Goal: Navigation & Orientation: Find specific page/section

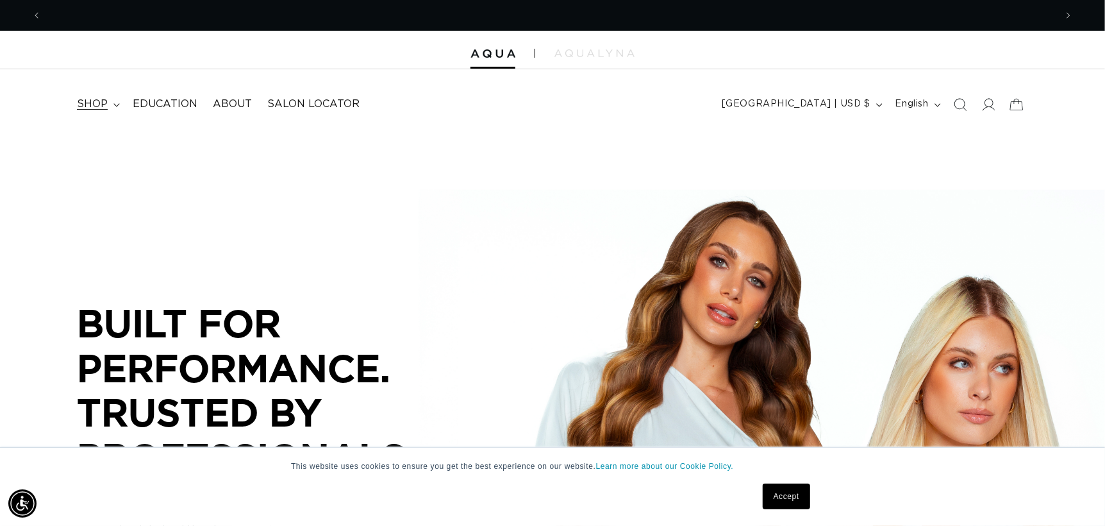
scroll to position [0, 1014]
click at [89, 101] on span "shop" at bounding box center [92, 103] width 31 height 13
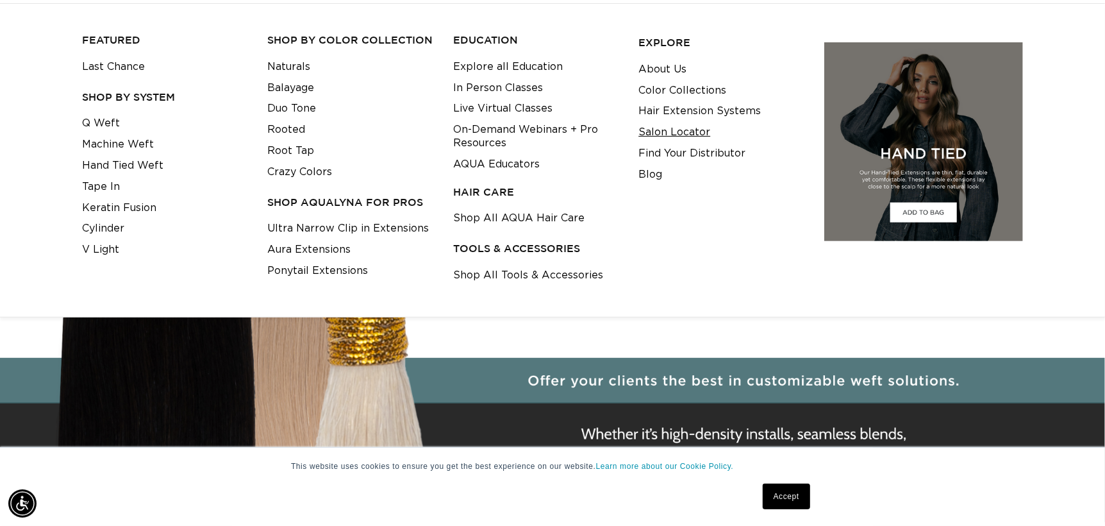
scroll to position [0, 0]
click at [670, 130] on link "Salon Locator" at bounding box center [674, 132] width 72 height 21
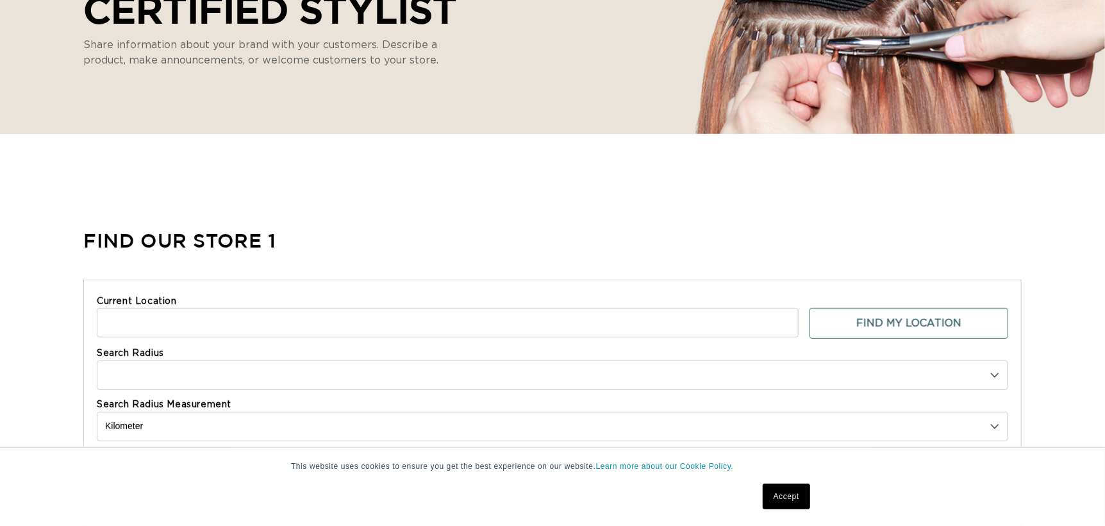
scroll to position [256, 0]
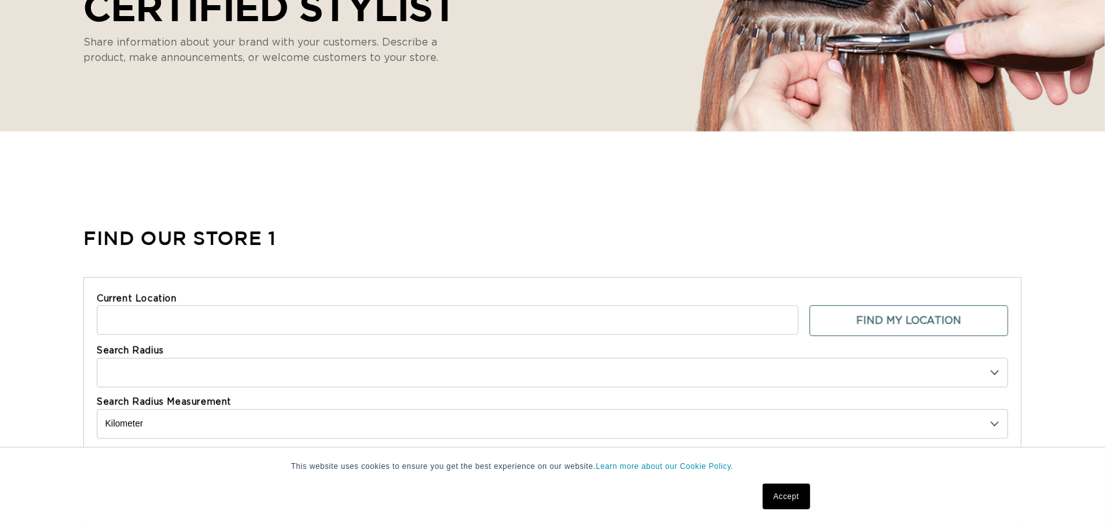
select select "m"
click at [143, 325] on input "Current Location" at bounding box center [448, 319] width 702 height 29
click at [153, 313] on input "Current Location" at bounding box center [448, 319] width 702 height 29
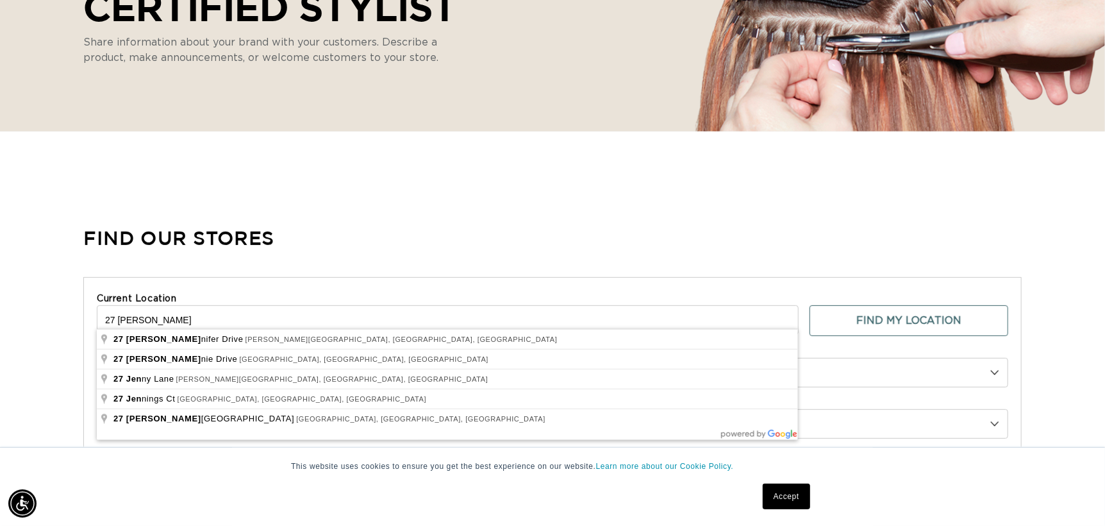
scroll to position [0, 2028]
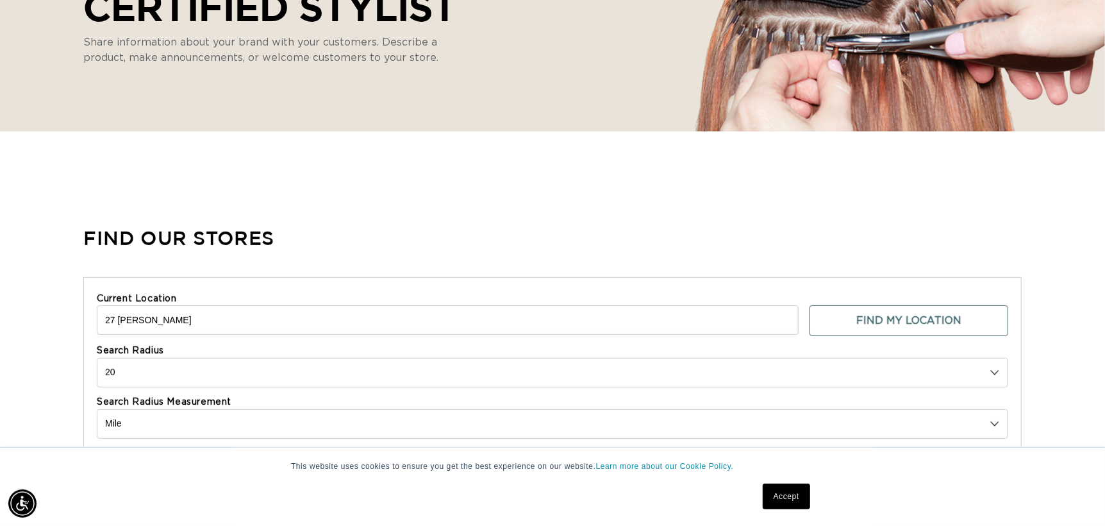
type input "[STREET_ADDRESS][PERSON_NAME][PERSON_NAME]"
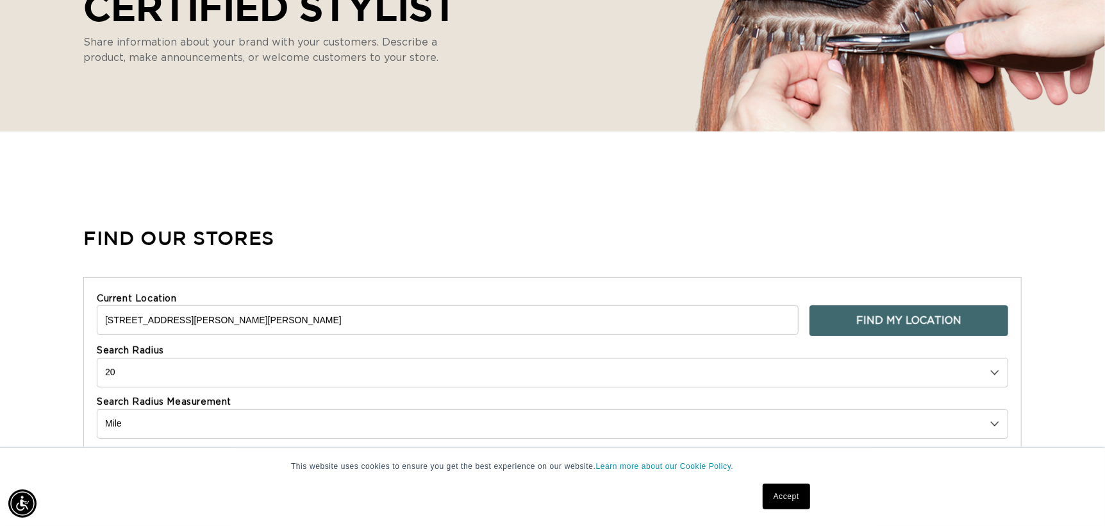
click at [883, 315] on button "Find My Location" at bounding box center [908, 320] width 199 height 31
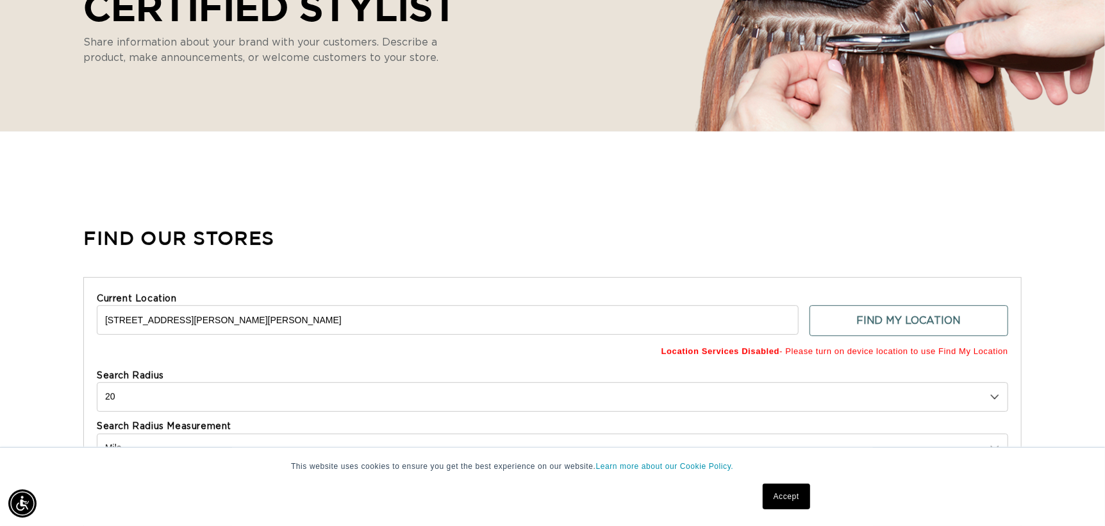
click at [332, 310] on input "[STREET_ADDRESS][PERSON_NAME][PERSON_NAME]" at bounding box center [448, 319] width 702 height 29
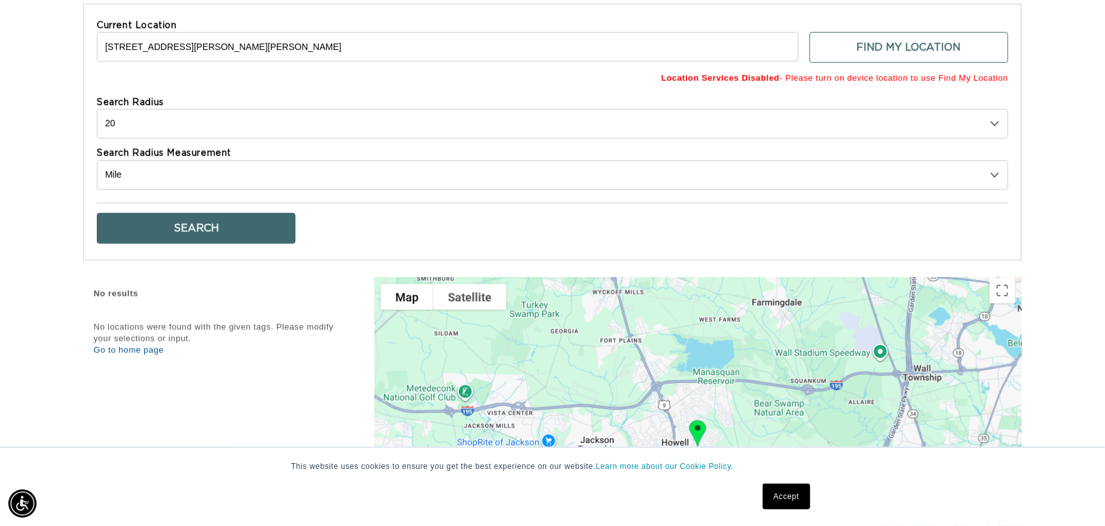
scroll to position [577, 0]
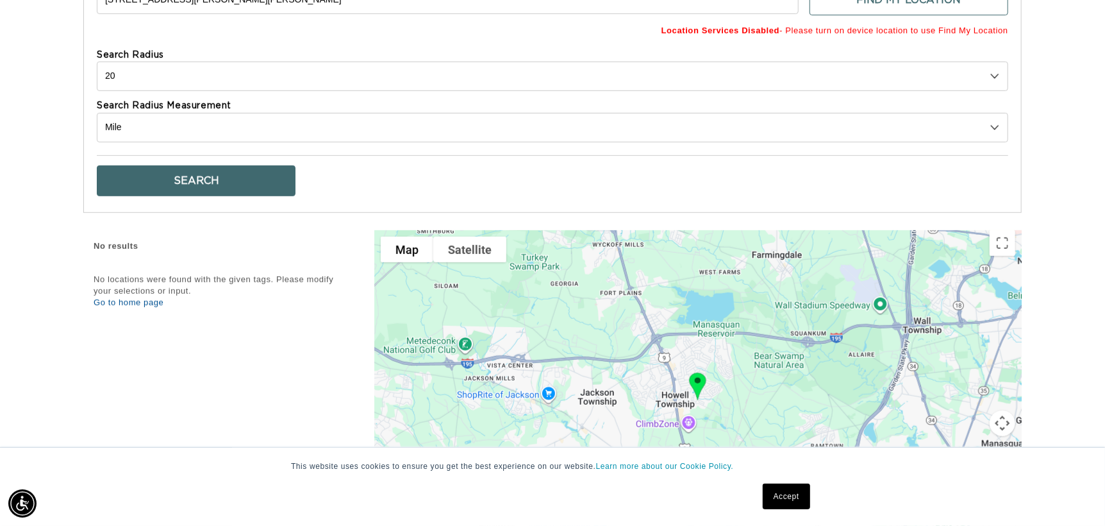
click at [247, 185] on button "Search" at bounding box center [196, 180] width 199 height 31
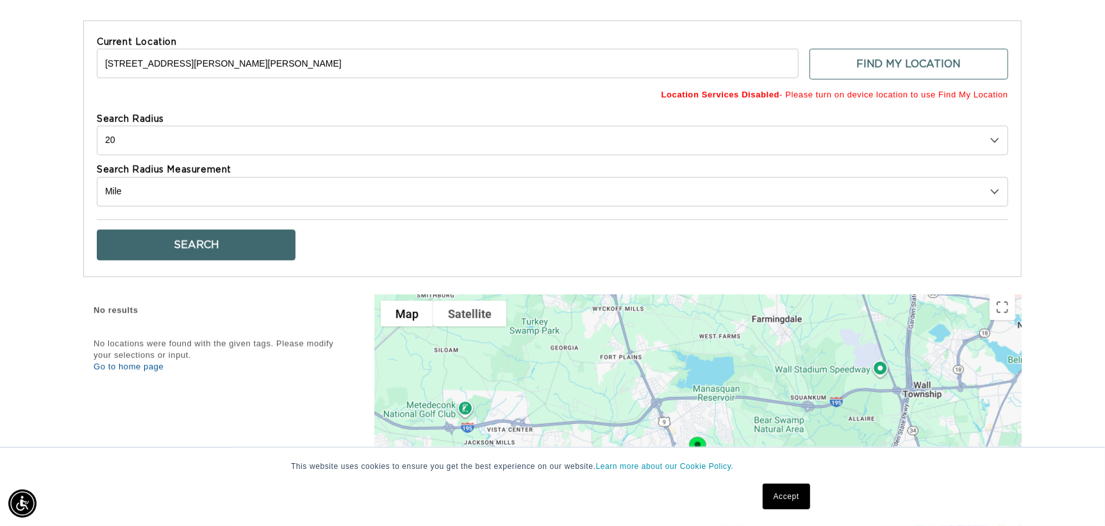
scroll to position [512, 0]
click at [114, 126] on select "10 20 30 40 No Limit" at bounding box center [552, 140] width 911 height 29
select select "0"
click at [97, 126] on select "10 20 30 40 No Limit" at bounding box center [552, 140] width 911 height 29
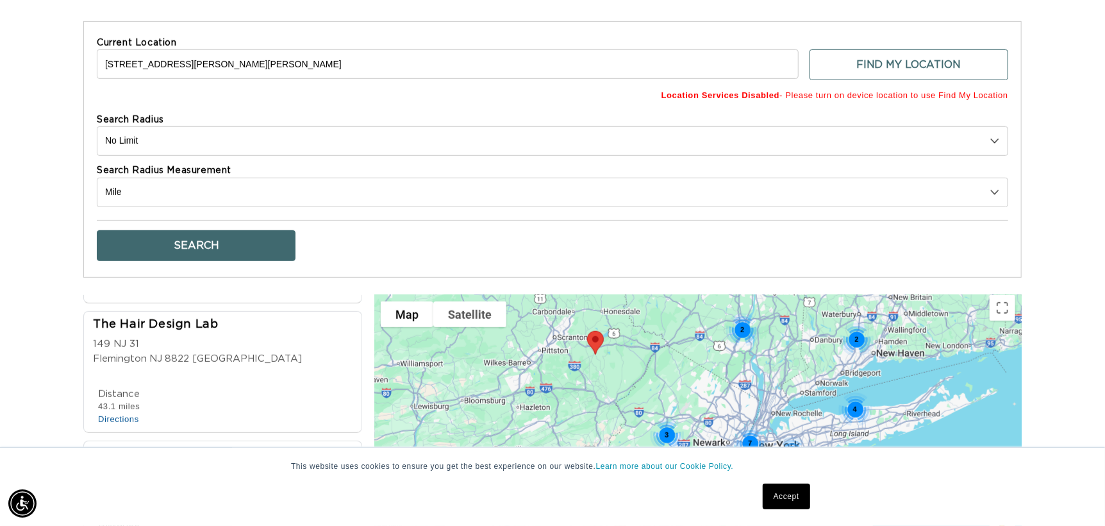
scroll to position [0, 1014]
click at [255, 338] on div "The Hair Design Lab [STREET_ADDRESS] [GEOGRAPHIC_DATA] 8822 [GEOGRAPHIC_DATA]" at bounding box center [226, 346] width 267 height 58
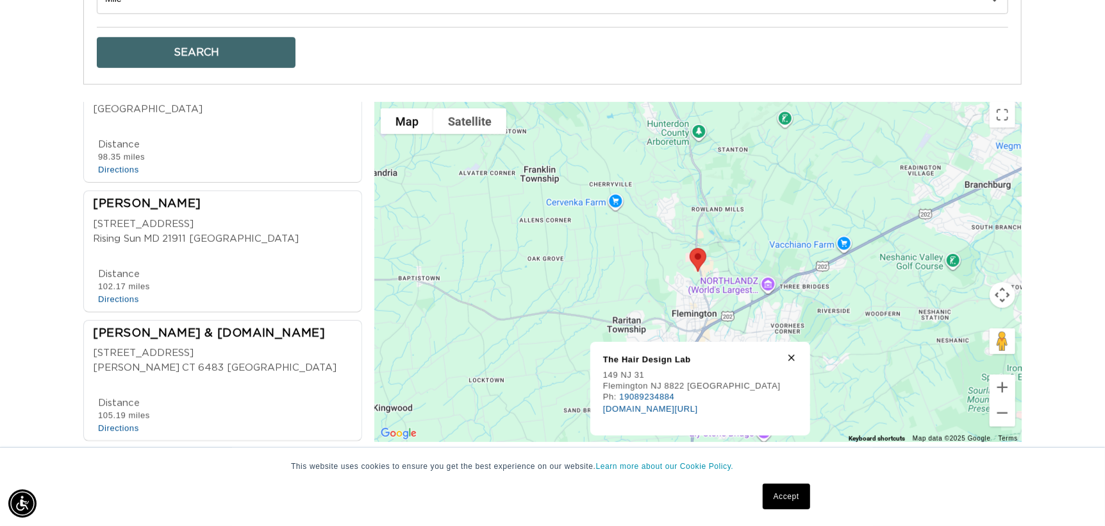
scroll to position [0, 0]
